Goal: Information Seeking & Learning: Learn about a topic

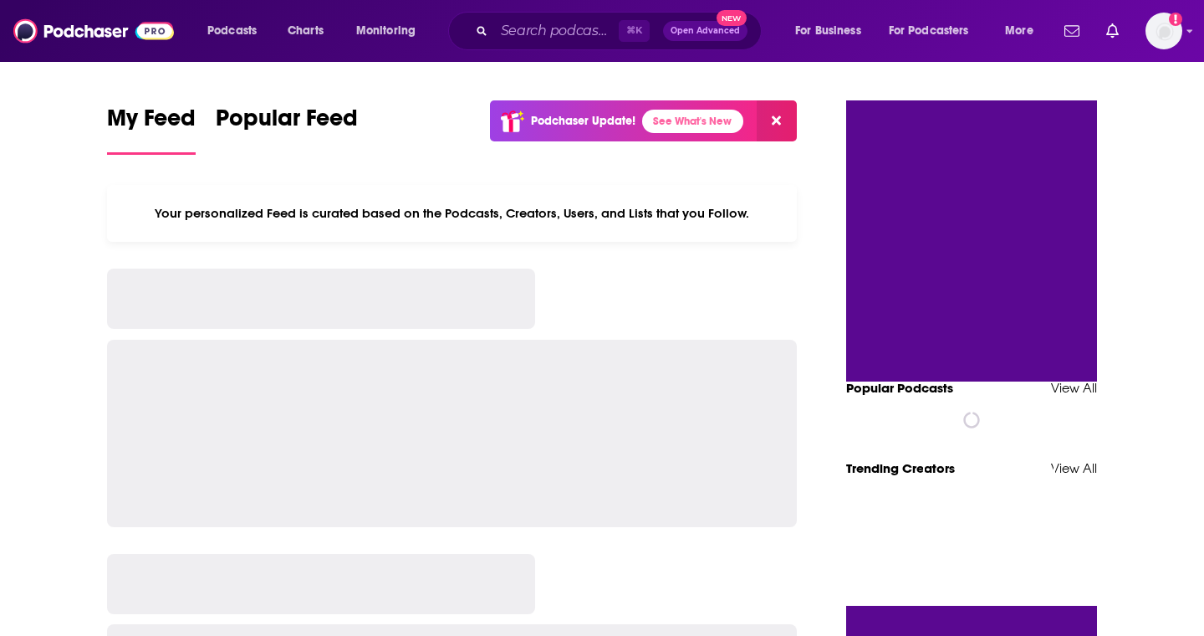
click at [545, 38] on input "Search podcasts, credits, & more..." at bounding box center [556, 31] width 125 height 27
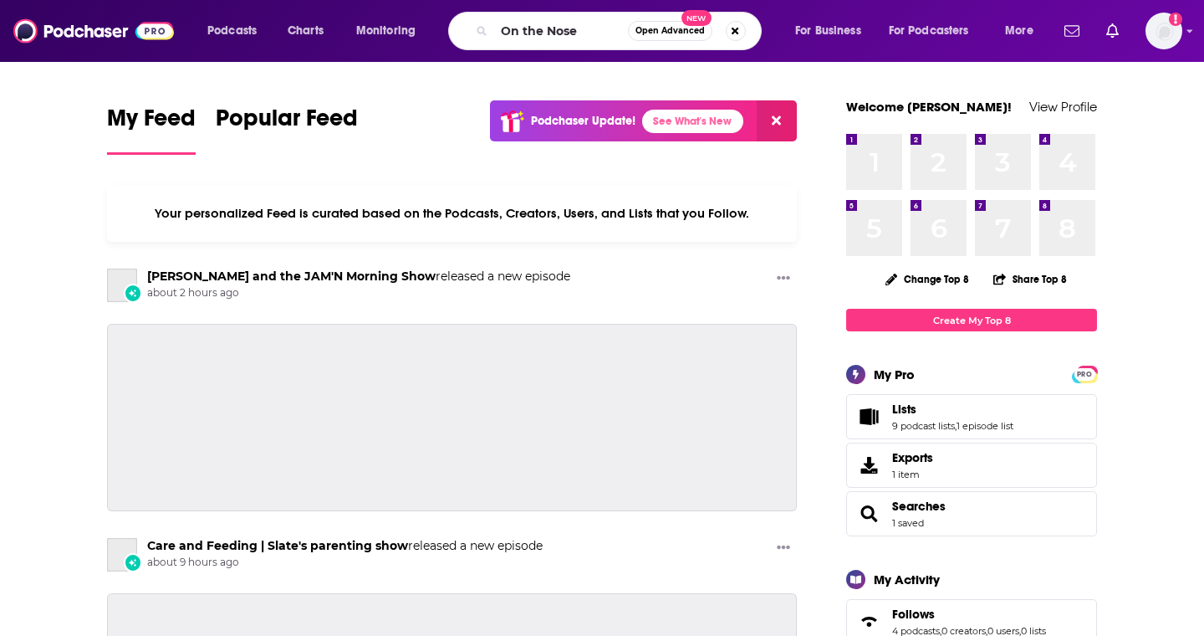
type input "On the Nose"
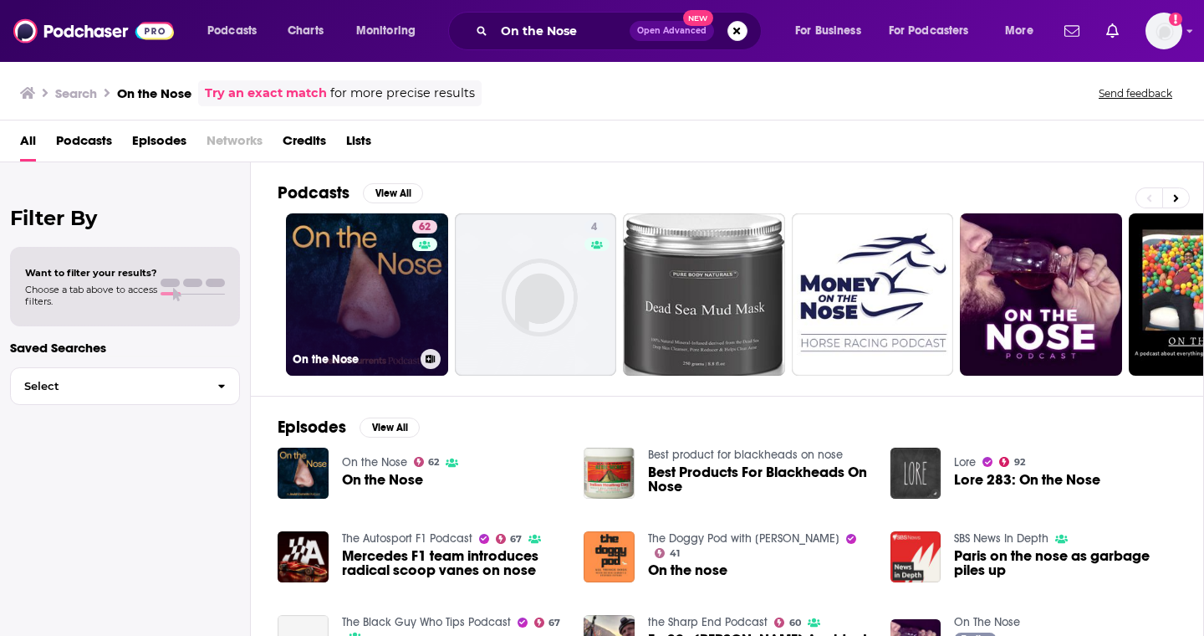
click at [340, 294] on link "62 On the Nose" at bounding box center [367, 294] width 162 height 162
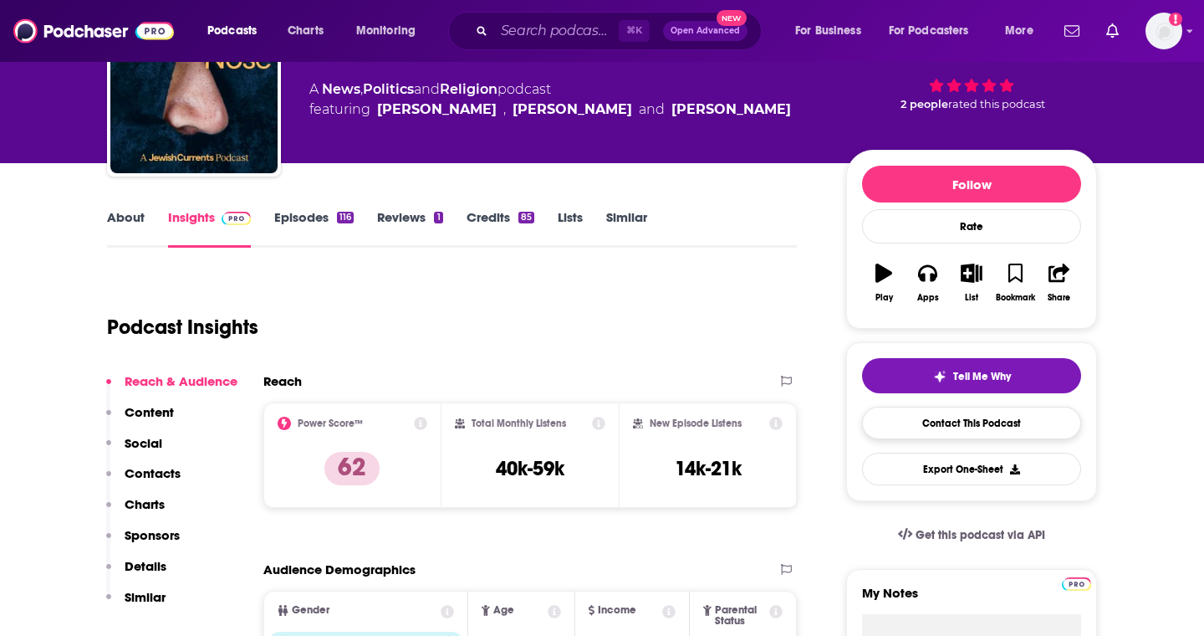
scroll to position [123, 0]
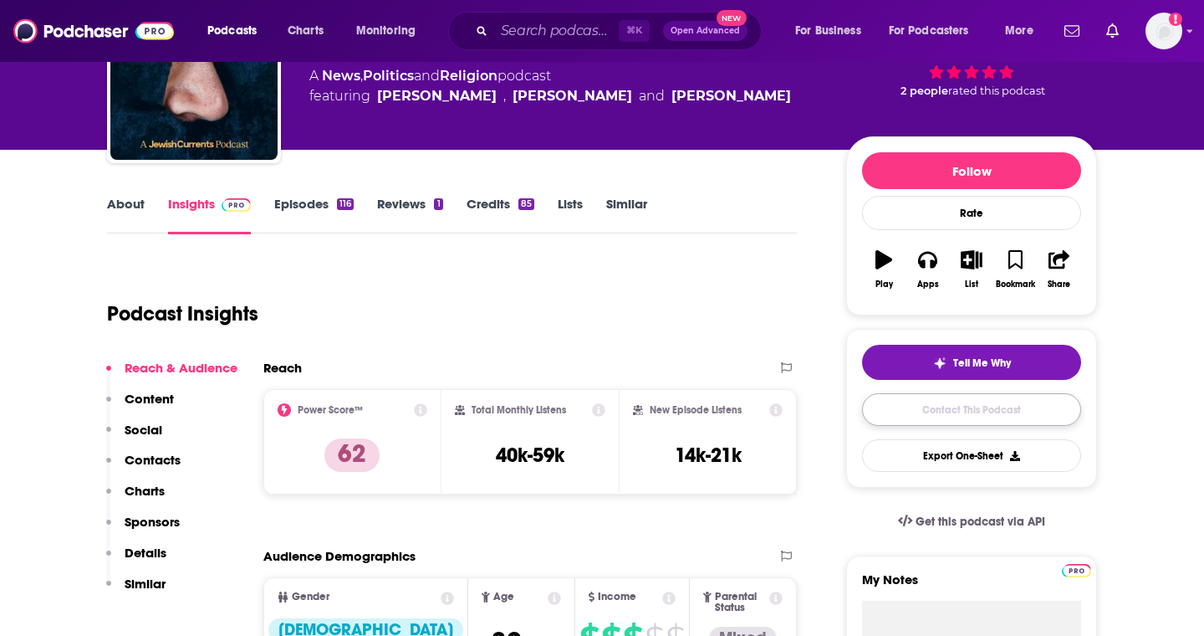
click at [1016, 408] on link "Contact This Podcast" at bounding box center [971, 409] width 219 height 33
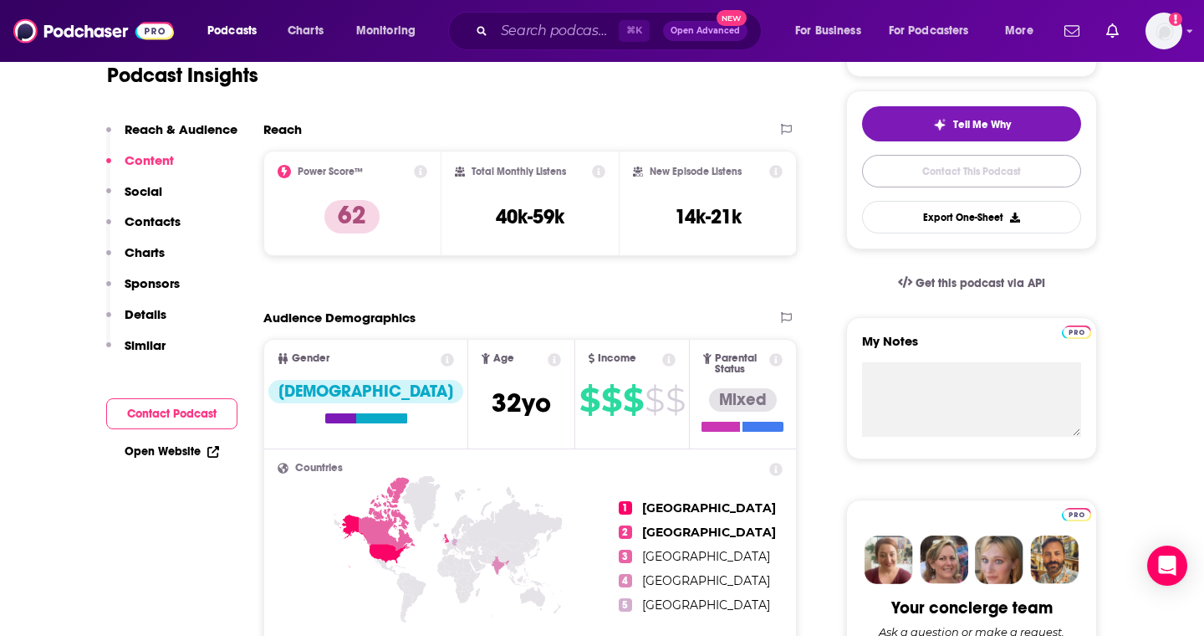
scroll to position [40, 0]
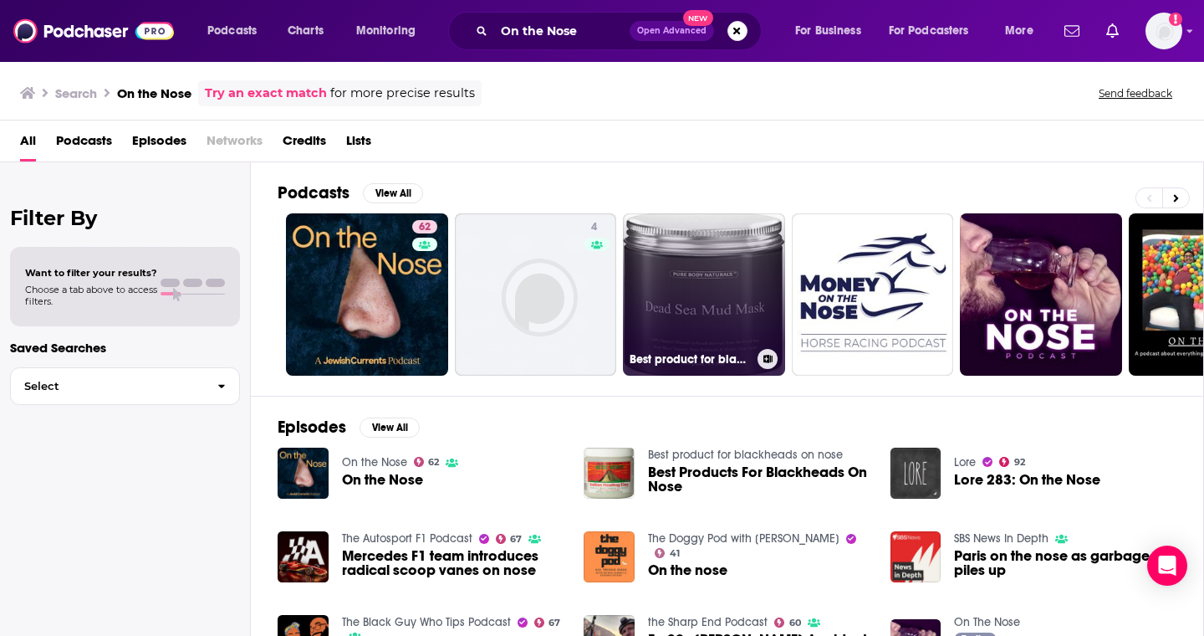
click at [642, 290] on link "Best product for blackheads on nose" at bounding box center [704, 294] width 162 height 162
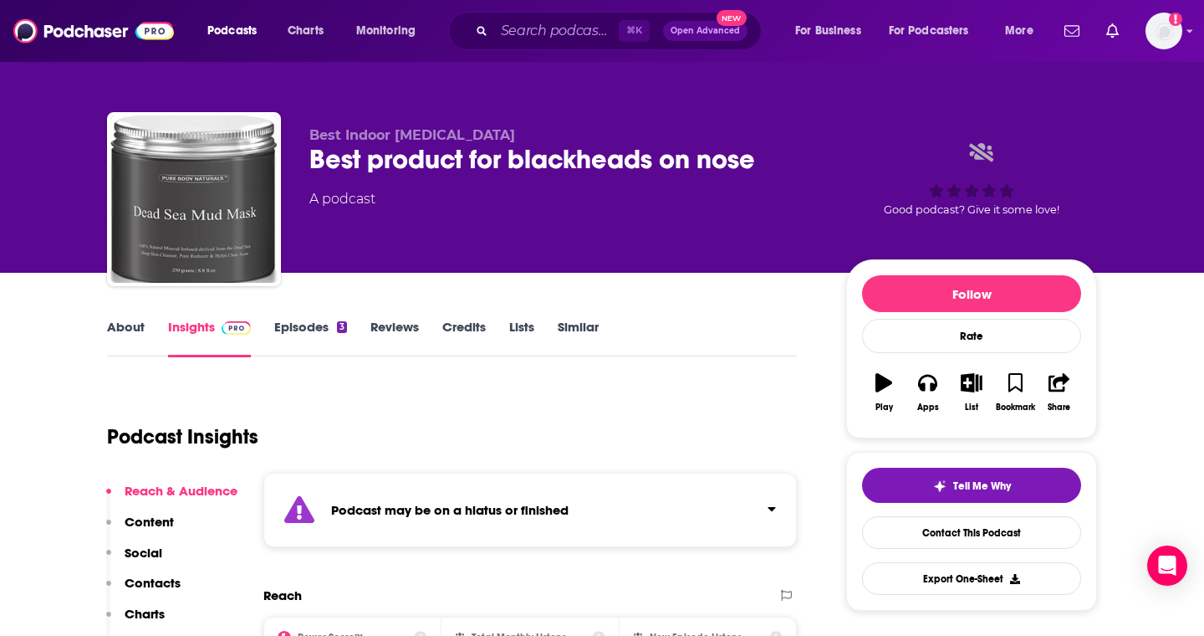
click at [302, 326] on link "Episodes 3" at bounding box center [310, 338] width 73 height 38
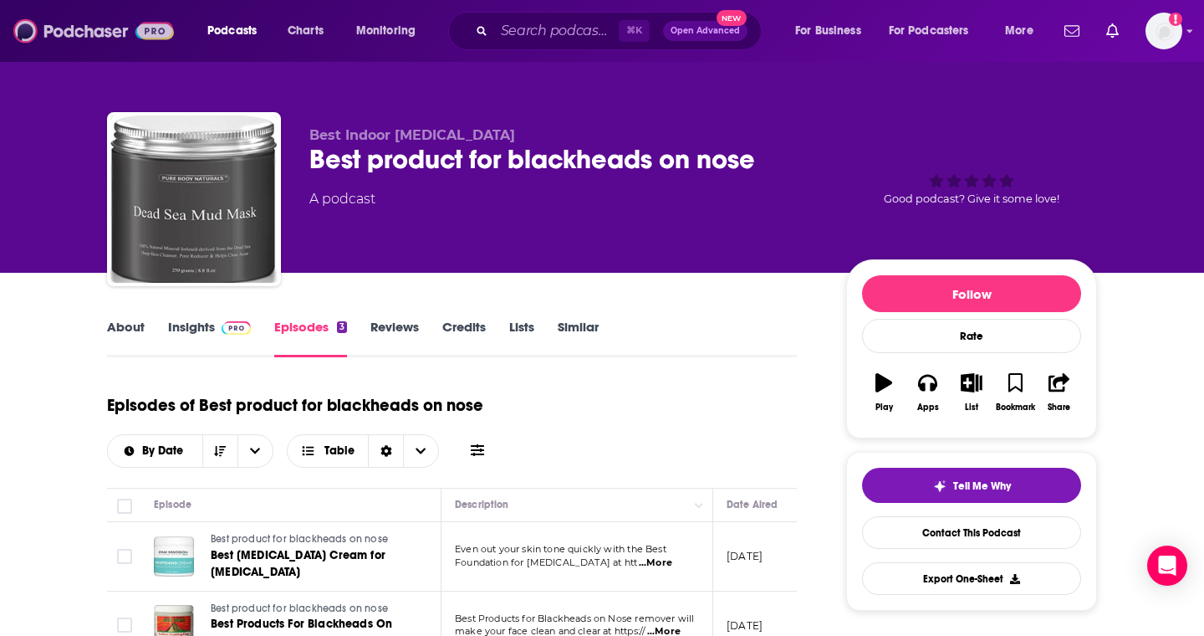
click at [58, 34] on img at bounding box center [93, 31] width 161 height 32
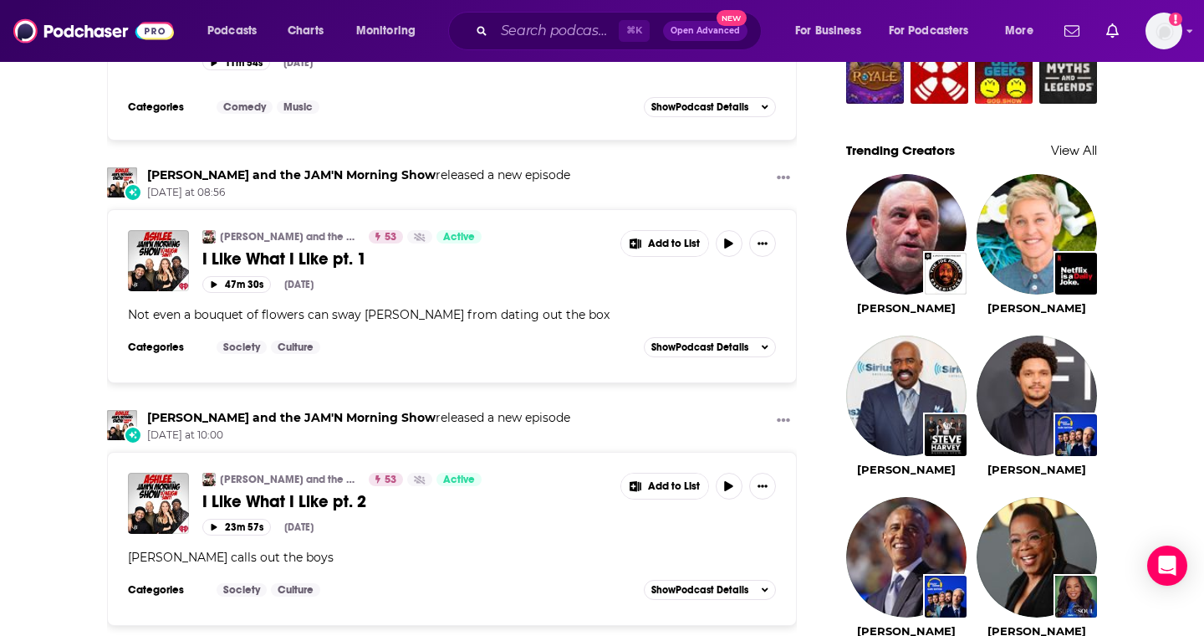
scroll to position [1410, 0]
